Goal: Task Accomplishment & Management: Manage account settings

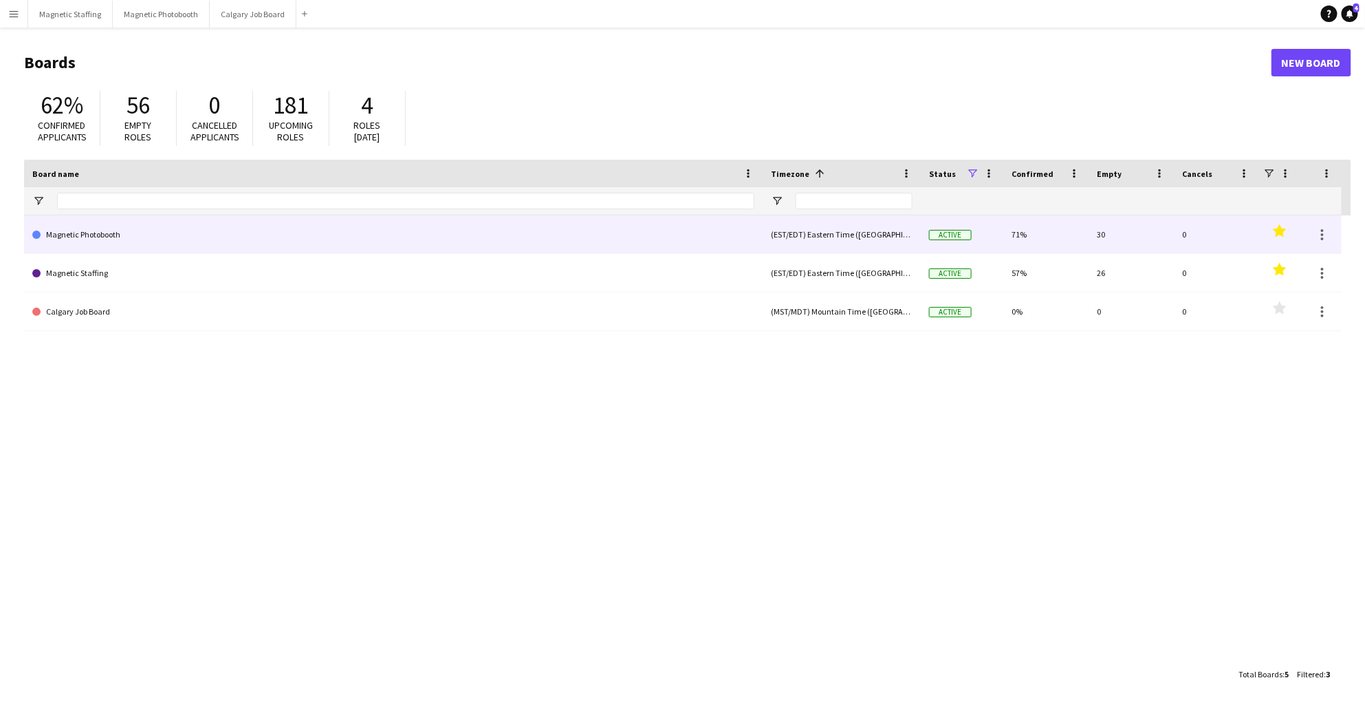
click at [204, 224] on link "Magnetic Photobooth" at bounding box center [393, 234] width 722 height 39
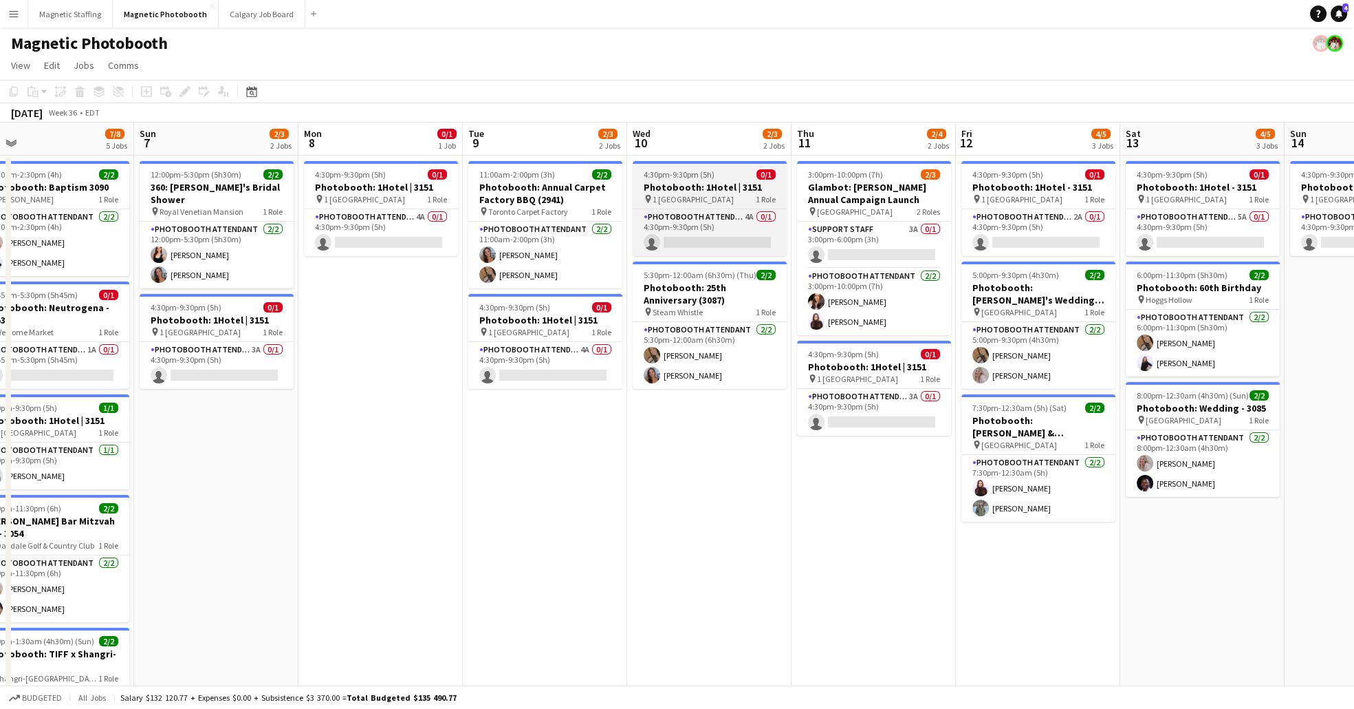
click at [708, 184] on h3 "Photobooth: 1Hotel | 3151" at bounding box center [710, 187] width 154 height 12
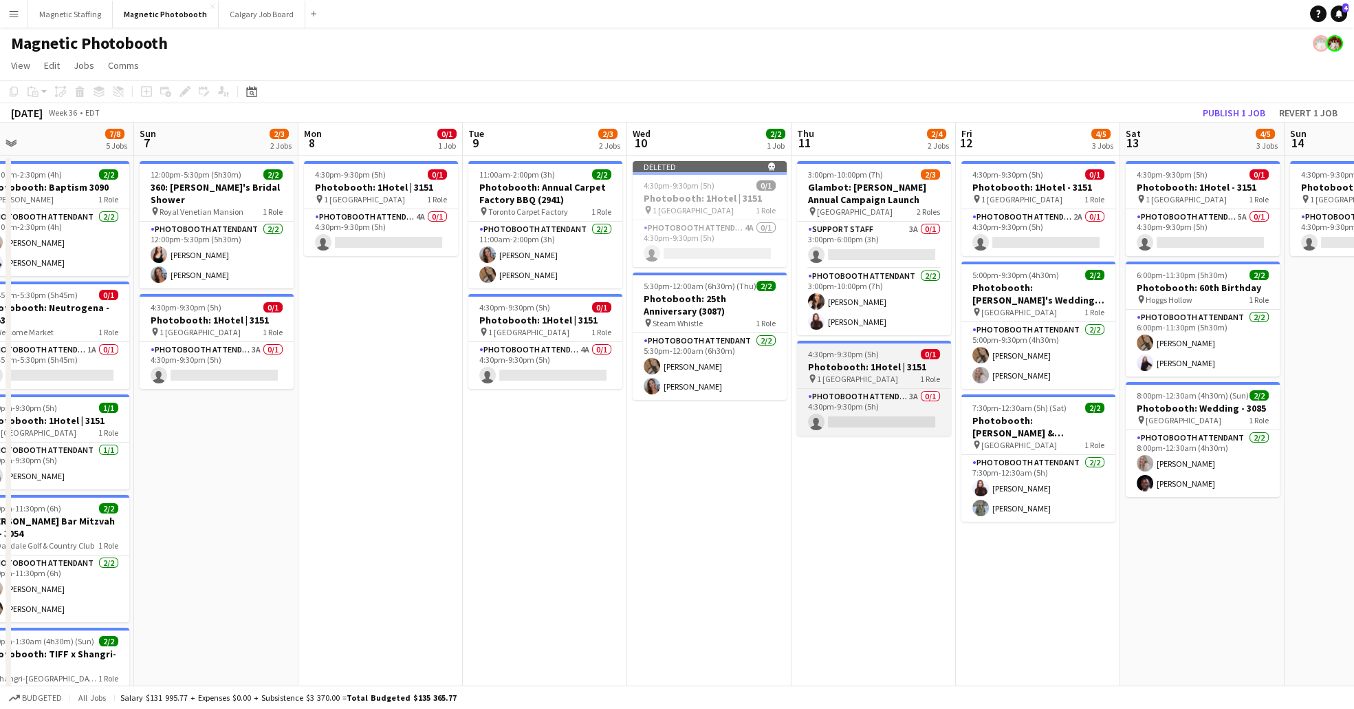
click at [889, 375] on div "pin 1 Hotel Toronto 1 Role" at bounding box center [874, 378] width 154 height 11
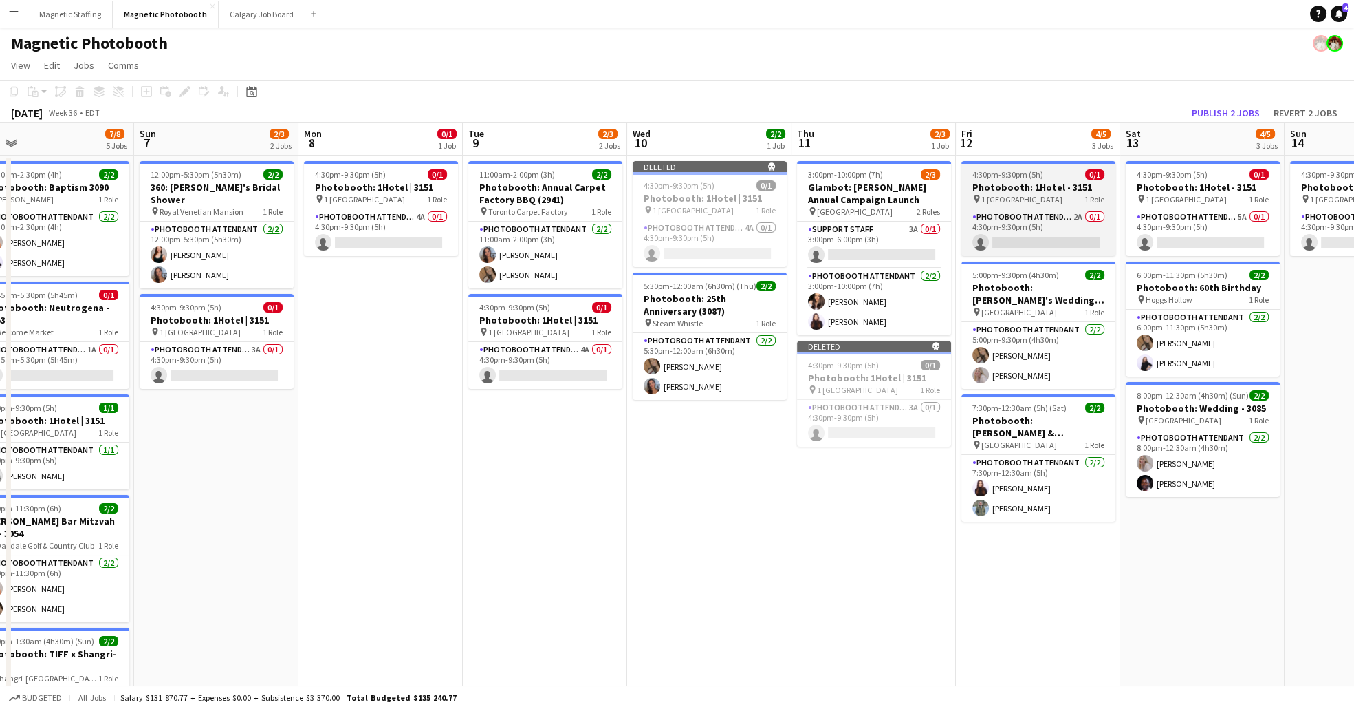
click at [1040, 161] on div at bounding box center [1039, 162] width 154 height 3
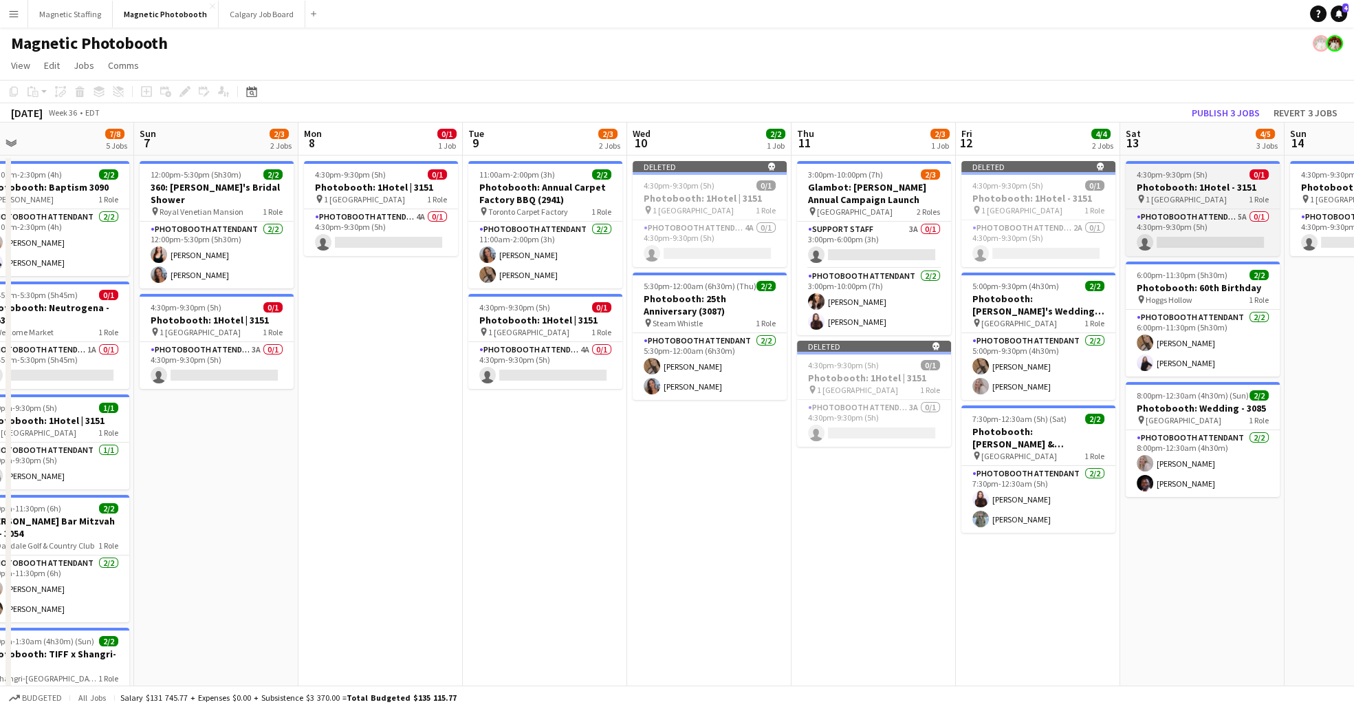
click at [1174, 173] on span "4:30pm-9:30pm (5h)" at bounding box center [1172, 174] width 71 height 10
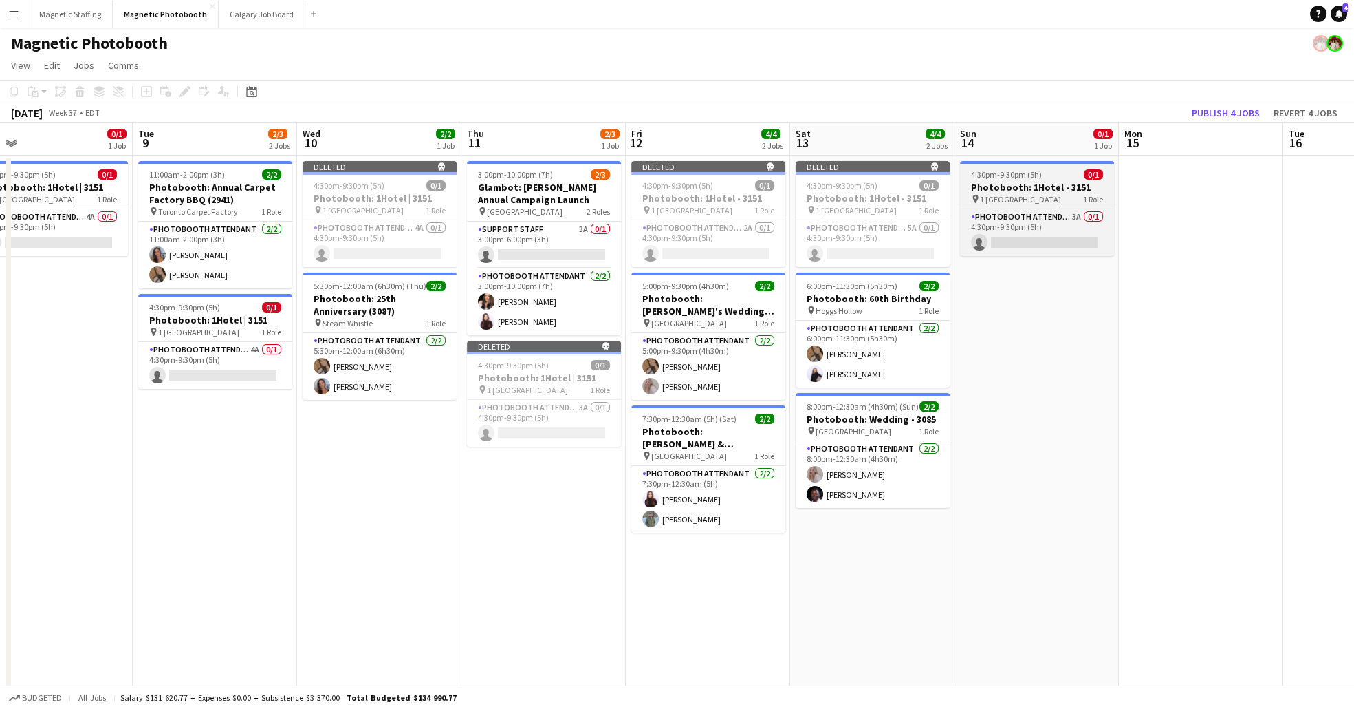
click at [1044, 193] on h3 "Photobooth: 1Hotel - 3151" at bounding box center [1037, 187] width 154 height 12
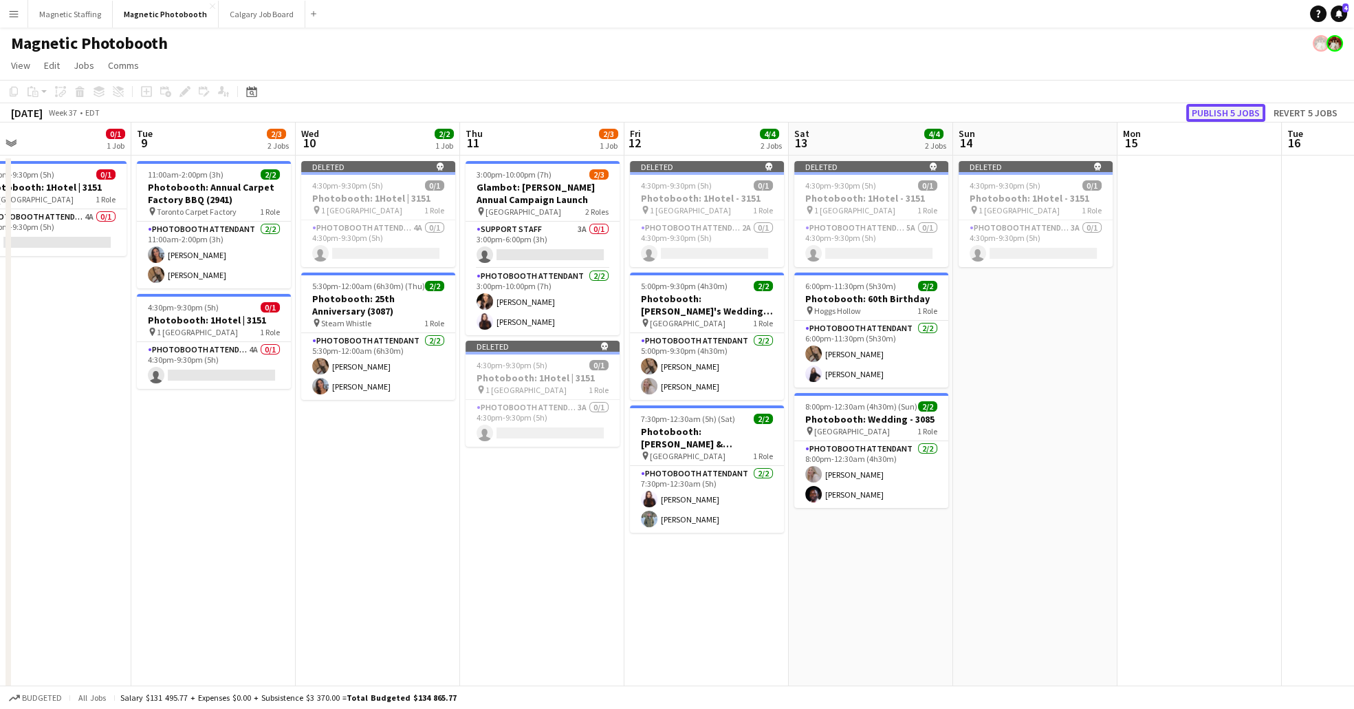
click at [1232, 110] on button "Publish 5 jobs" at bounding box center [1226, 113] width 79 height 18
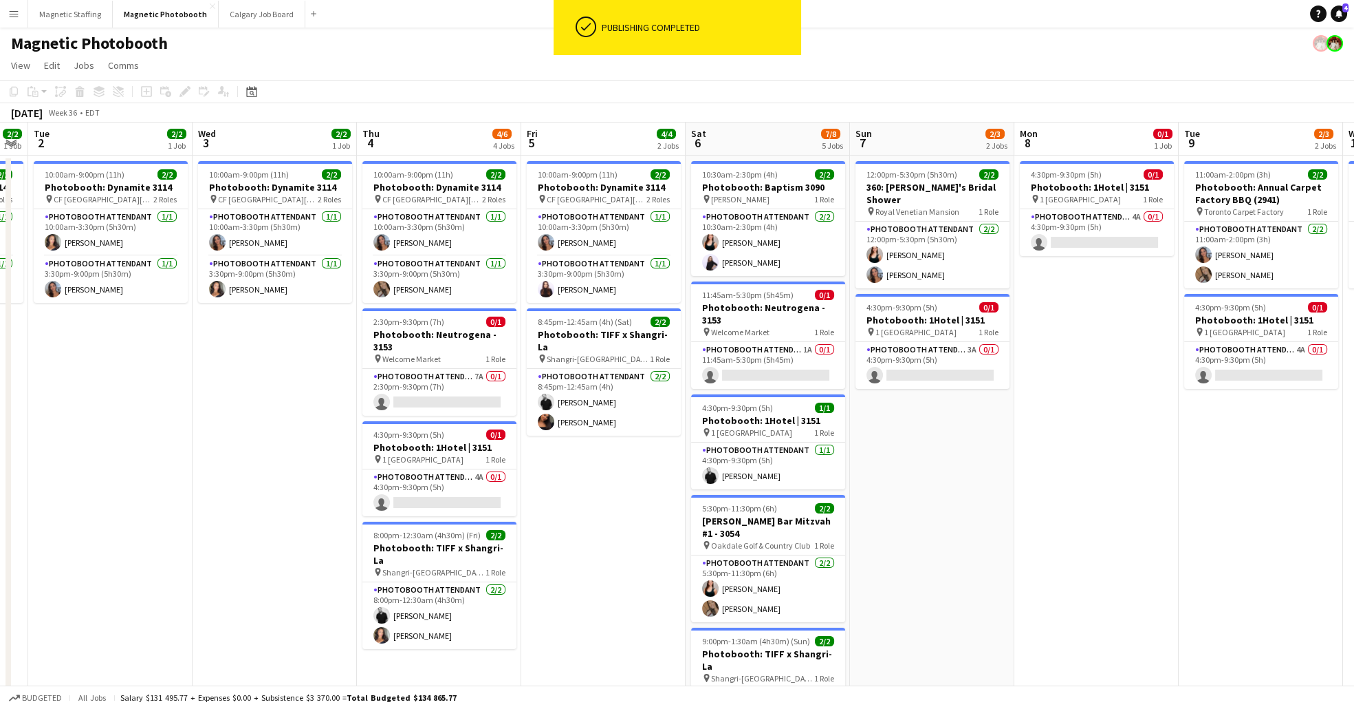
scroll to position [0, 298]
